Goal: Information Seeking & Learning: Understand process/instructions

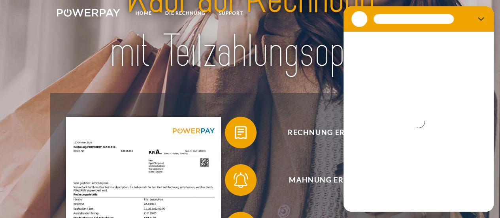
scroll to position [70, 0]
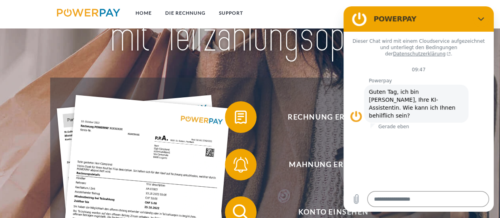
click at [286, 76] on div at bounding box center [250, 9] width 400 height 136
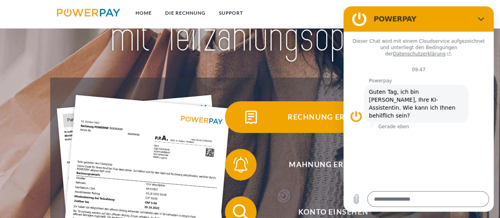
click at [311, 119] on span "Rechnung erhalten?" at bounding box center [334, 117] width 194 height 32
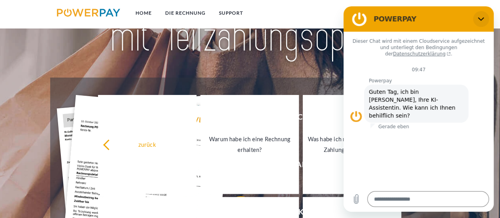
click at [481, 17] on icon "Schließen" at bounding box center [481, 19] width 6 height 6
type textarea "*"
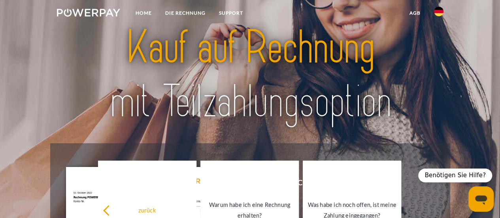
scroll to position [0, 0]
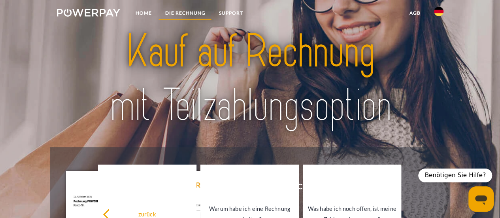
click at [195, 14] on link "DIE RECHNUNG" at bounding box center [185, 13] width 54 height 14
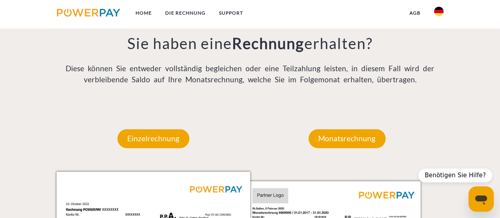
scroll to position [590, 0]
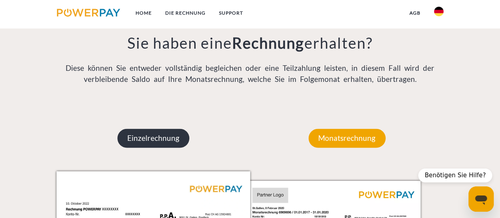
click at [157, 137] on p "Einzelrechnung" at bounding box center [153, 138] width 72 height 19
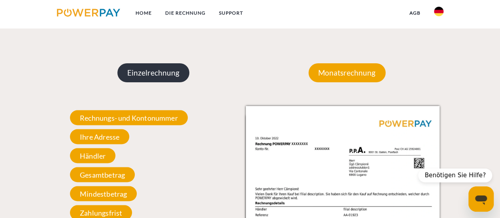
scroll to position [666, 0]
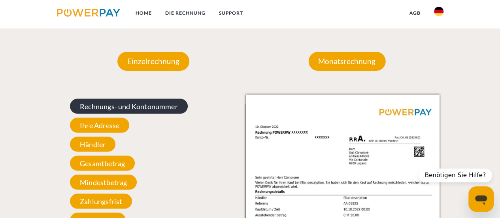
click at [155, 110] on span "Rechnungs- und Kontonummer" at bounding box center [129, 105] width 118 height 15
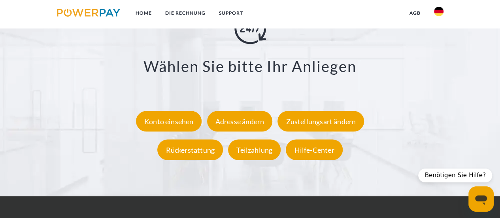
scroll to position [1375, 0]
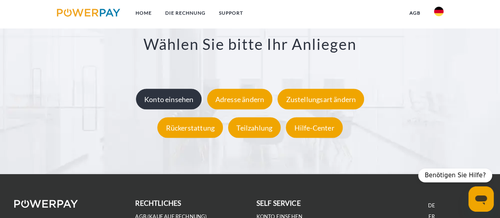
click at [178, 104] on div "Konto einsehen" at bounding box center [169, 99] width 66 height 21
